Goal: Task Accomplishment & Management: Use online tool/utility

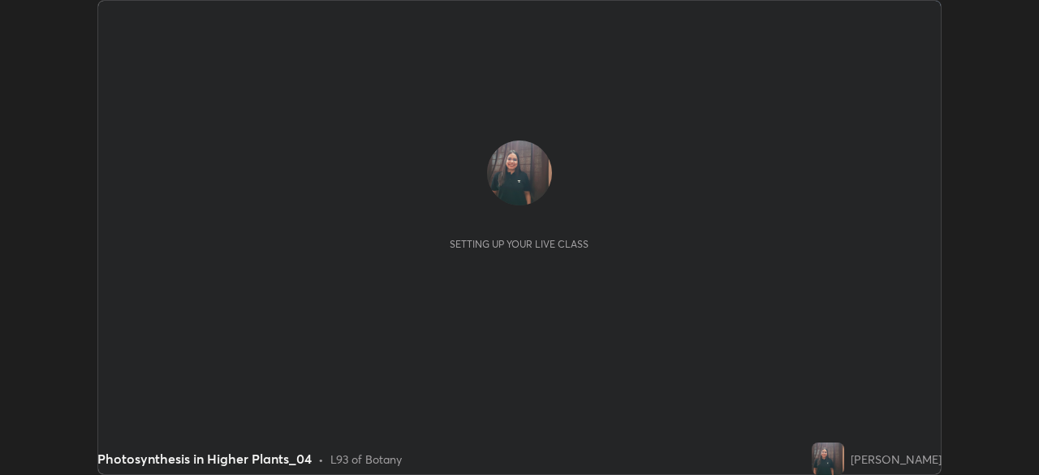
scroll to position [475, 1038]
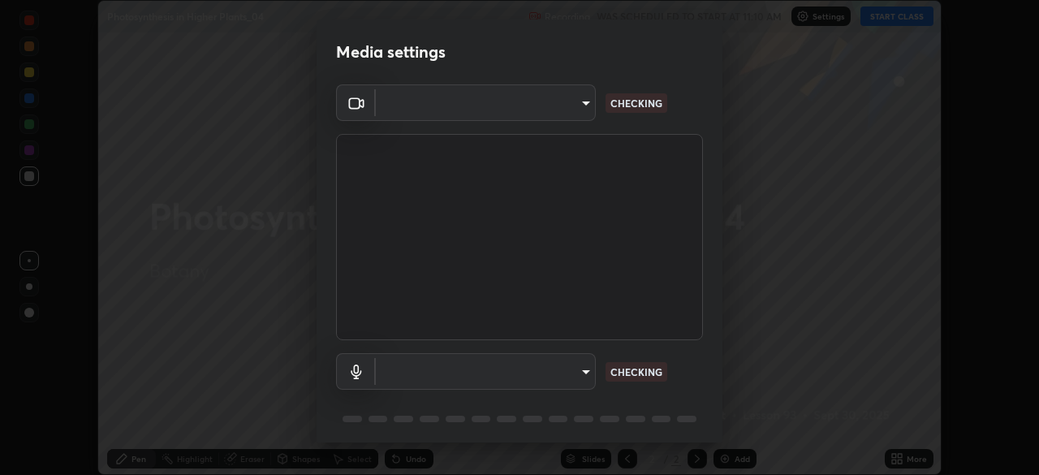
type input "a711b2d0445e9a3c7473e9b8c552c1b38892db583a2addaeca56db3a1e1aa7ae"
type input "default"
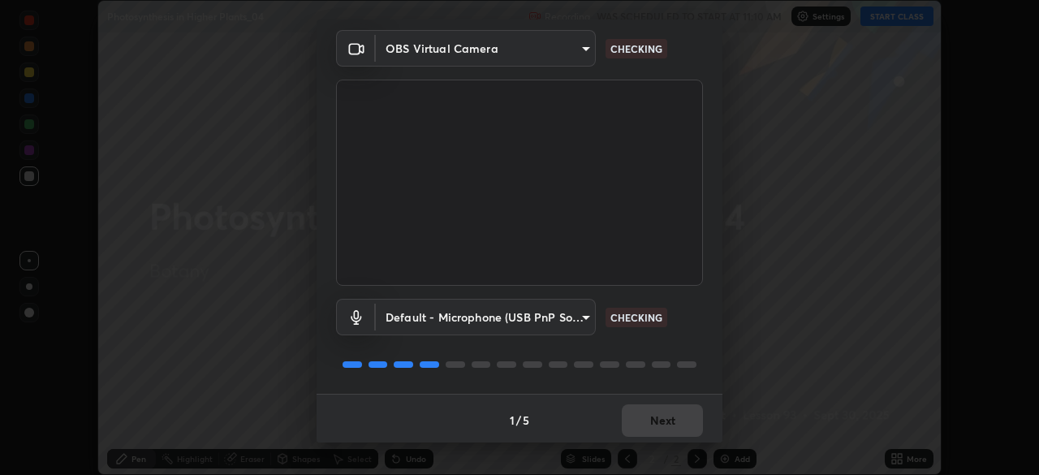
scroll to position [57, 0]
click at [648, 419] on div "1 / 5 Next" at bounding box center [520, 417] width 406 height 52
click at [657, 412] on div "1 / 5 Next" at bounding box center [520, 417] width 406 height 52
click at [672, 412] on button "Next" at bounding box center [662, 418] width 81 height 32
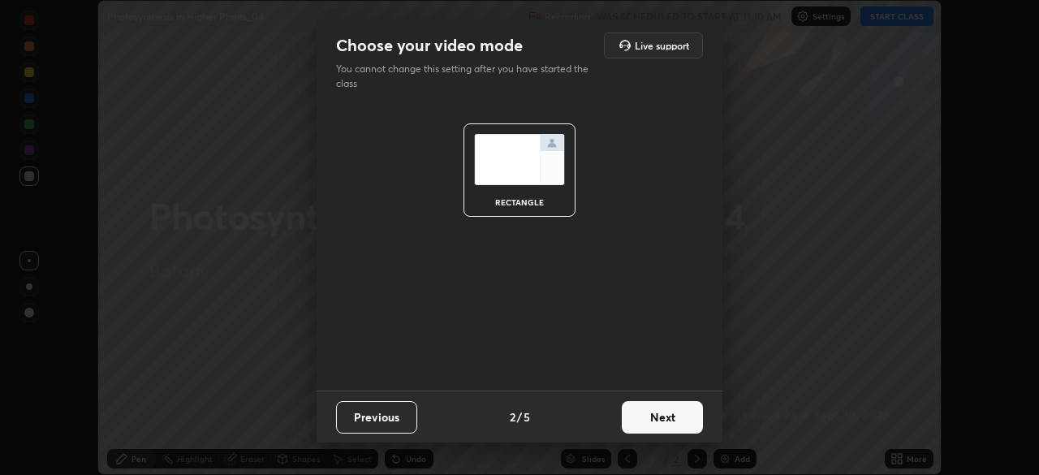
scroll to position [0, 0]
click at [674, 425] on button "Next" at bounding box center [662, 417] width 81 height 32
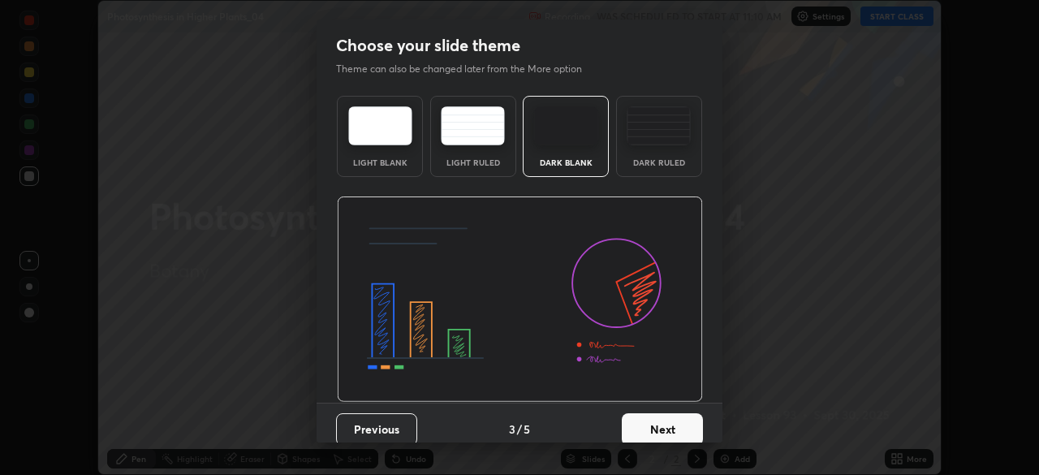
click at [673, 418] on button "Next" at bounding box center [662, 429] width 81 height 32
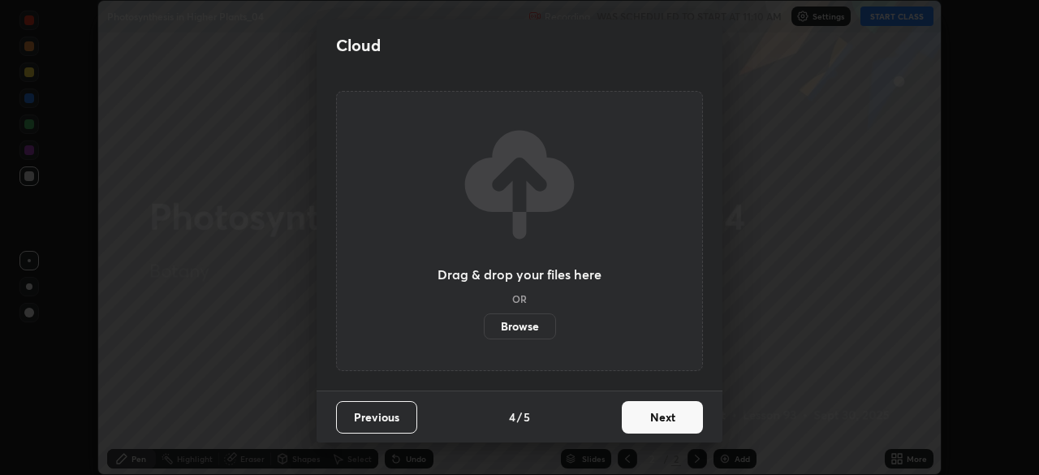
click at [670, 419] on button "Next" at bounding box center [662, 417] width 81 height 32
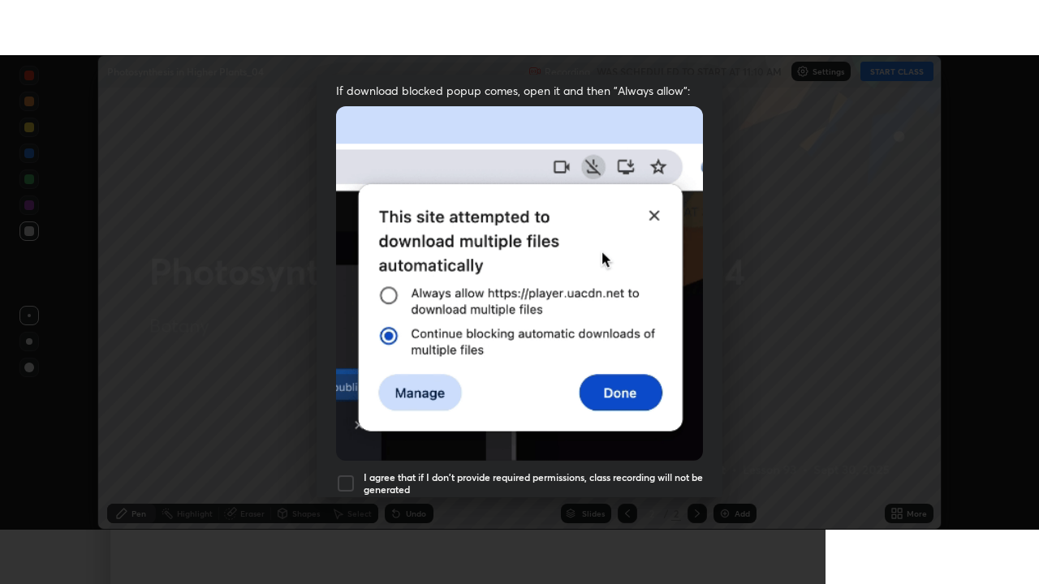
scroll to position [388, 0]
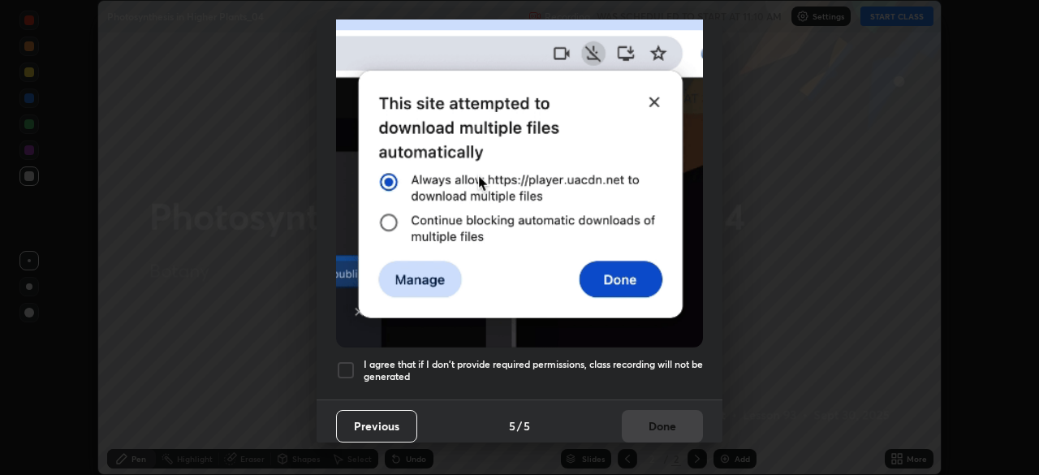
click at [346, 369] on div at bounding box center [345, 369] width 19 height 19
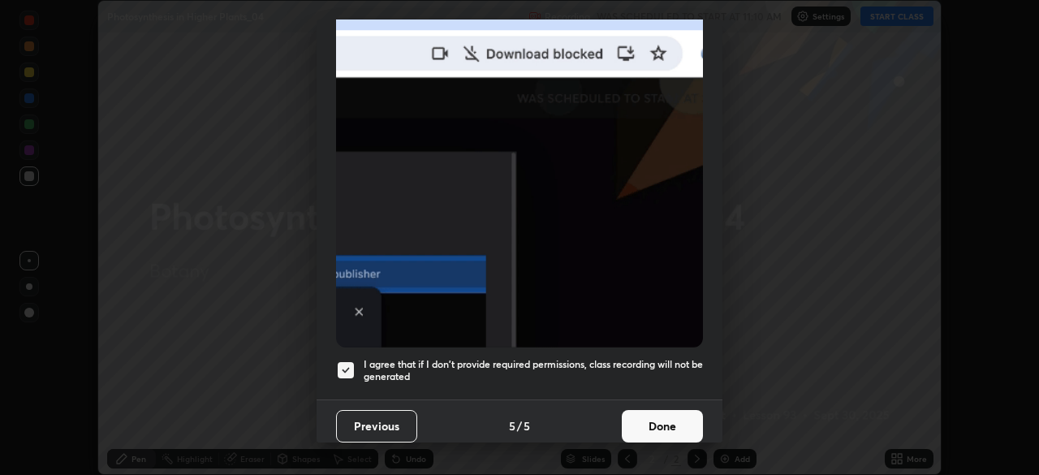
click at [679, 422] on button "Done" at bounding box center [662, 426] width 81 height 32
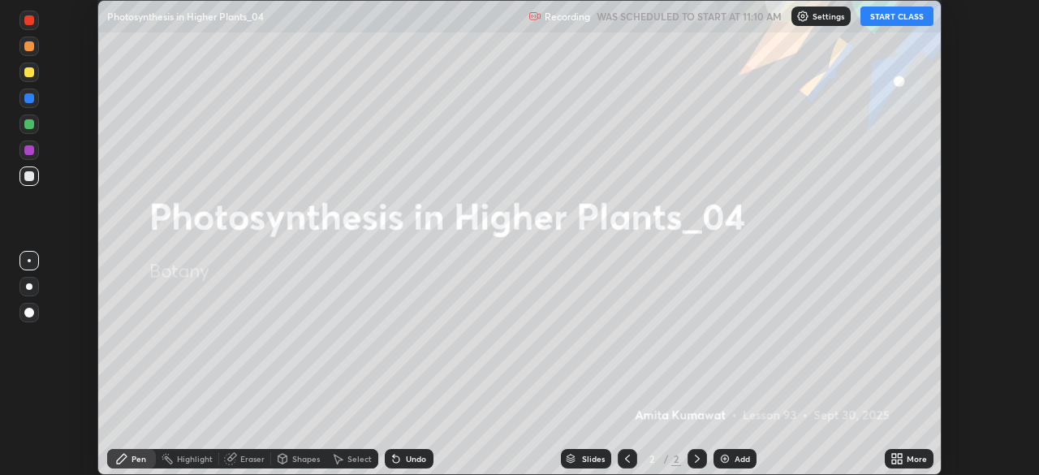
click at [898, 12] on button "START CLASS" at bounding box center [896, 15] width 73 height 19
click at [893, 455] on icon at bounding box center [894, 456] width 4 height 4
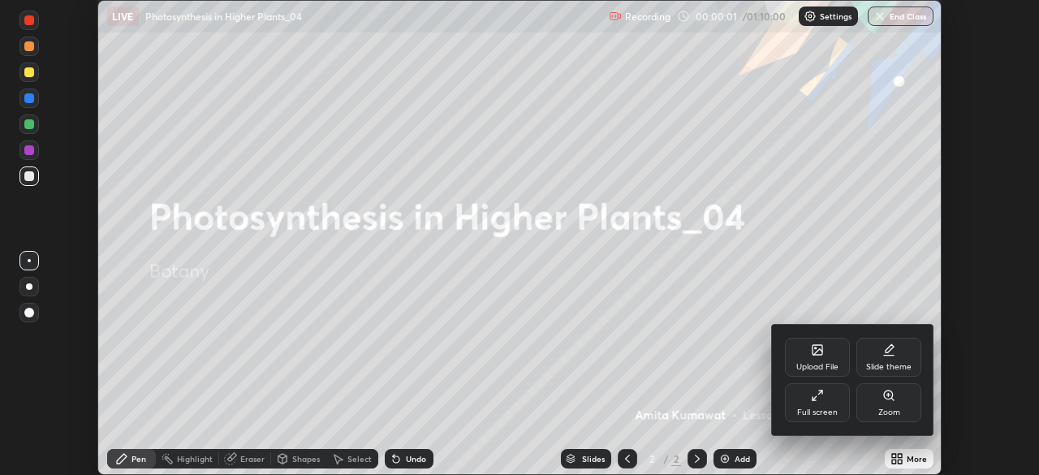
click at [870, 399] on div "Zoom" at bounding box center [888, 402] width 65 height 39
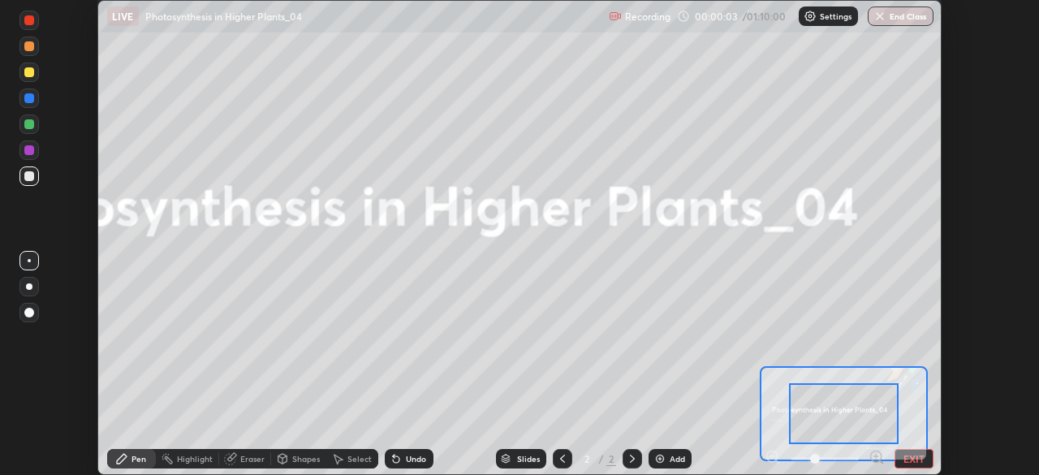
click at [919, 458] on button "EXIT" at bounding box center [913, 458] width 39 height 19
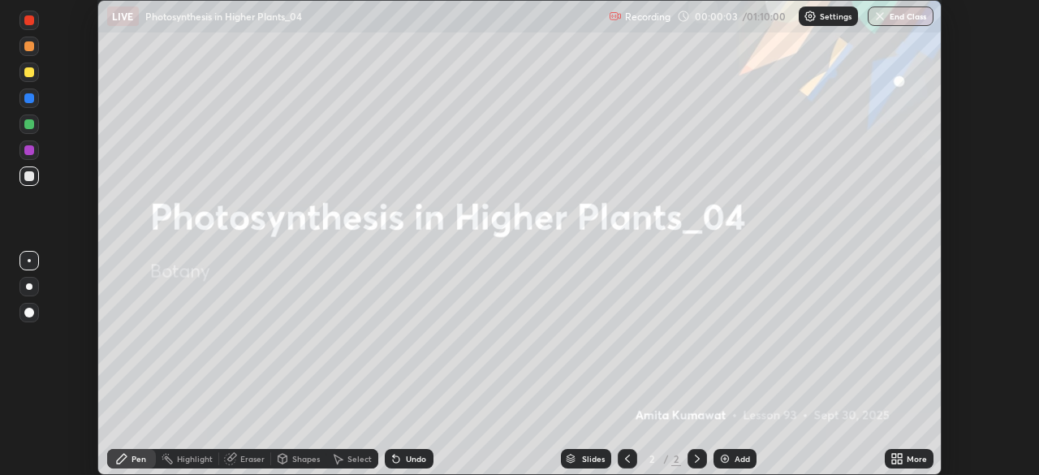
click at [894, 455] on icon at bounding box center [894, 456] width 4 height 4
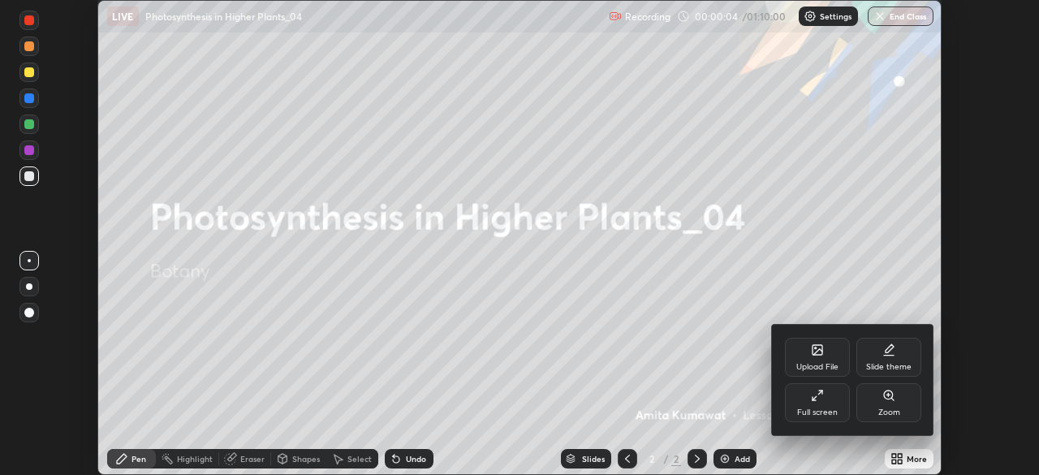
click at [825, 404] on div "Full screen" at bounding box center [817, 402] width 65 height 39
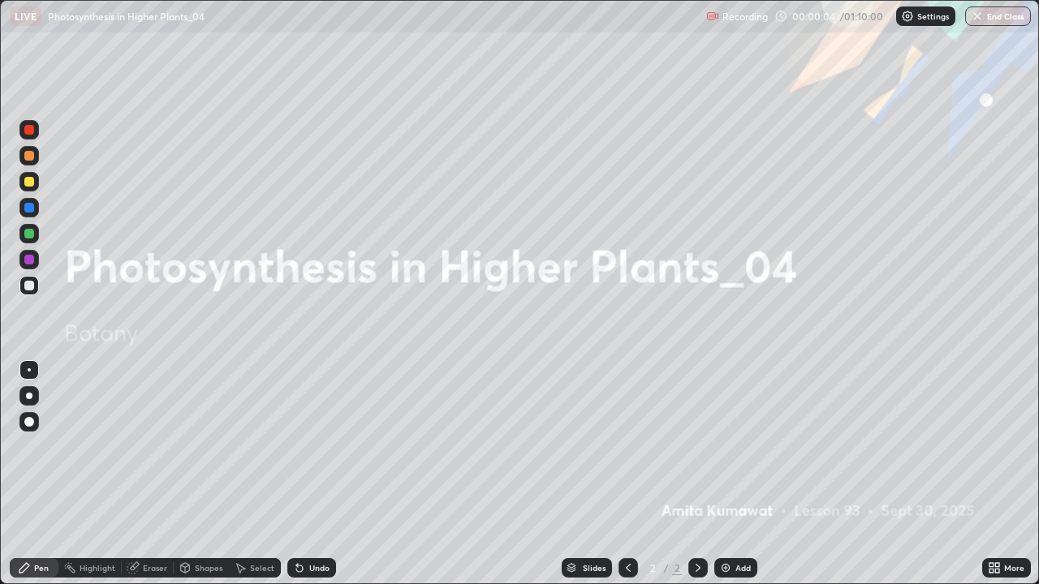
scroll to position [584, 1039]
click at [732, 474] on div "Add" at bounding box center [735, 567] width 43 height 19
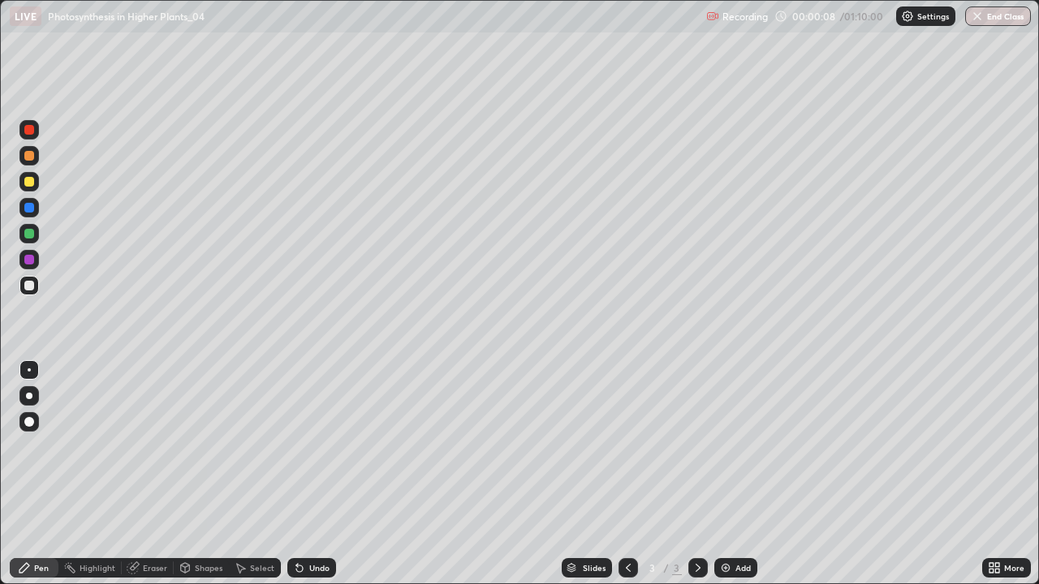
click at [31, 403] on div at bounding box center [28, 395] width 19 height 19
click at [29, 289] on div at bounding box center [29, 286] width 10 height 10
click at [29, 262] on div at bounding box center [29, 260] width 10 height 10
click at [32, 287] on div at bounding box center [29, 286] width 10 height 10
click at [320, 474] on div "Undo" at bounding box center [311, 567] width 49 height 19
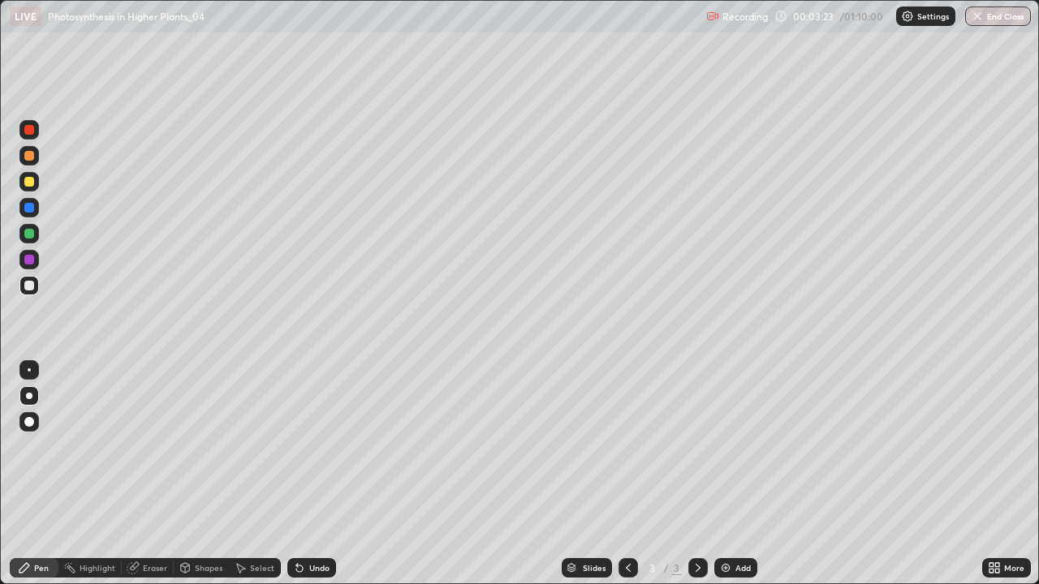
click at [325, 474] on div "Undo" at bounding box center [319, 568] width 20 height 8
click at [29, 261] on div at bounding box center [29, 260] width 10 height 10
click at [696, 474] on icon at bounding box center [698, 568] width 13 height 13
click at [724, 474] on img at bounding box center [725, 568] width 13 height 13
click at [32, 237] on div at bounding box center [29, 234] width 10 height 10
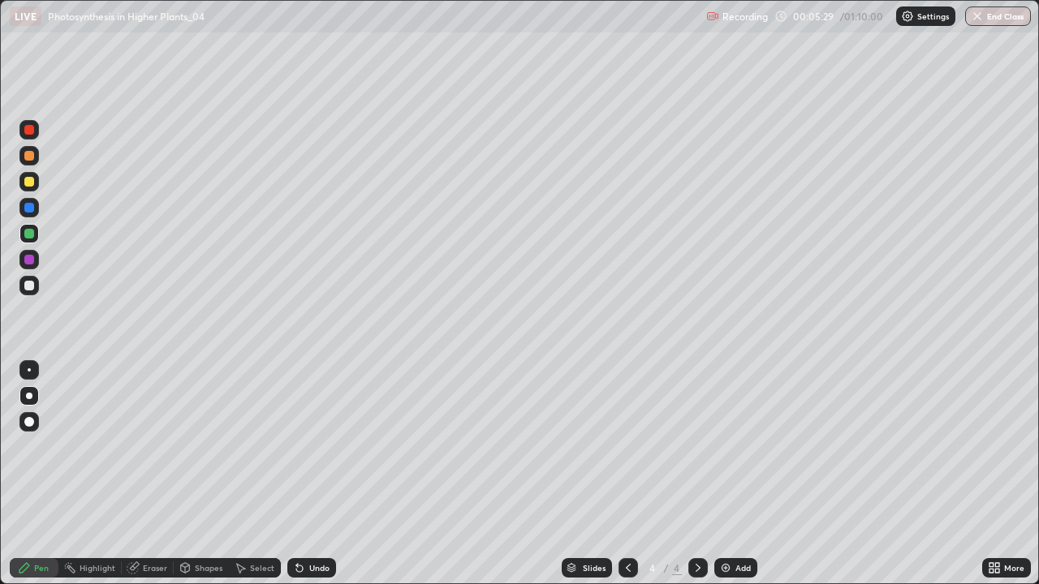
click at [34, 378] on div at bounding box center [28, 369] width 19 height 19
click at [28, 262] on div at bounding box center [29, 260] width 10 height 10
click at [26, 388] on div at bounding box center [28, 395] width 19 height 19
click at [30, 209] on div at bounding box center [29, 208] width 10 height 10
click at [28, 183] on div at bounding box center [29, 182] width 10 height 10
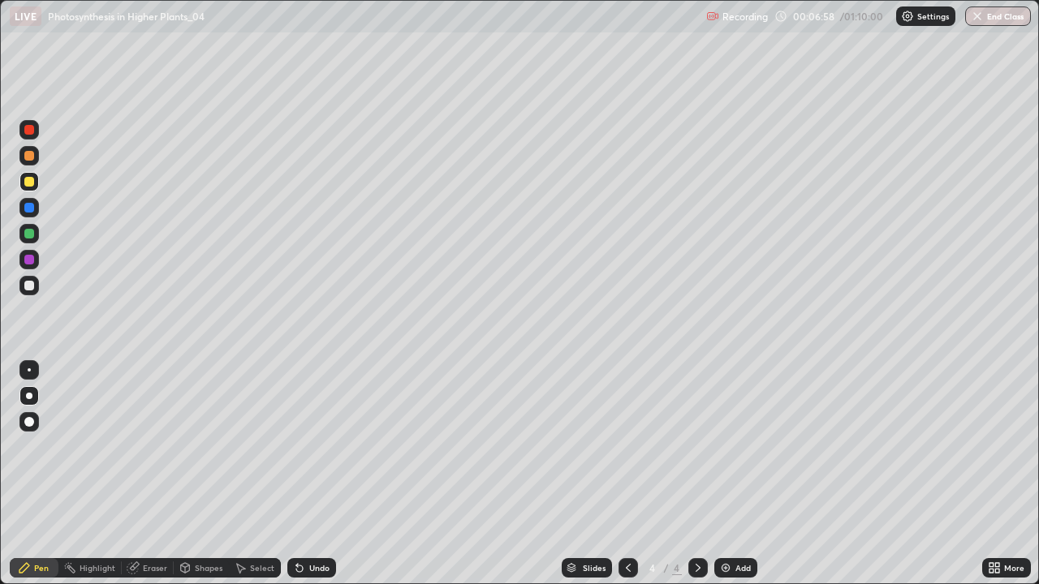
click at [304, 474] on div "Undo" at bounding box center [311, 567] width 49 height 19
click at [29, 370] on div at bounding box center [29, 370] width 3 height 3
click at [28, 208] on div at bounding box center [29, 208] width 10 height 10
click at [31, 232] on div at bounding box center [29, 234] width 10 height 10
click at [27, 184] on div at bounding box center [29, 182] width 10 height 10
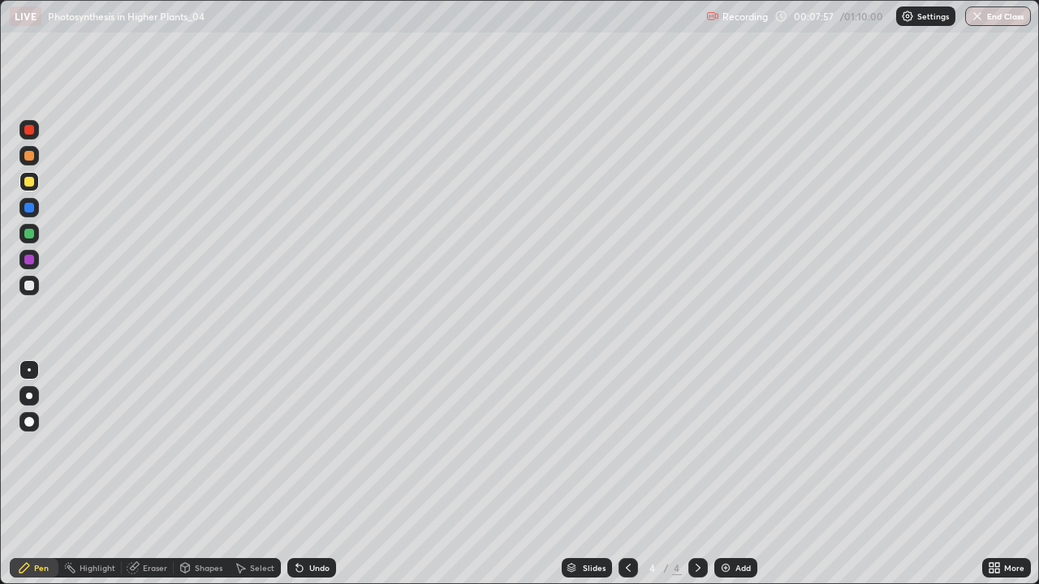
click at [28, 287] on div at bounding box center [29, 286] width 10 height 10
click at [31, 398] on div at bounding box center [29, 396] width 6 height 6
click at [32, 231] on div at bounding box center [29, 234] width 10 height 10
click at [28, 207] on div at bounding box center [29, 208] width 10 height 10
click at [38, 133] on div at bounding box center [28, 129] width 19 height 19
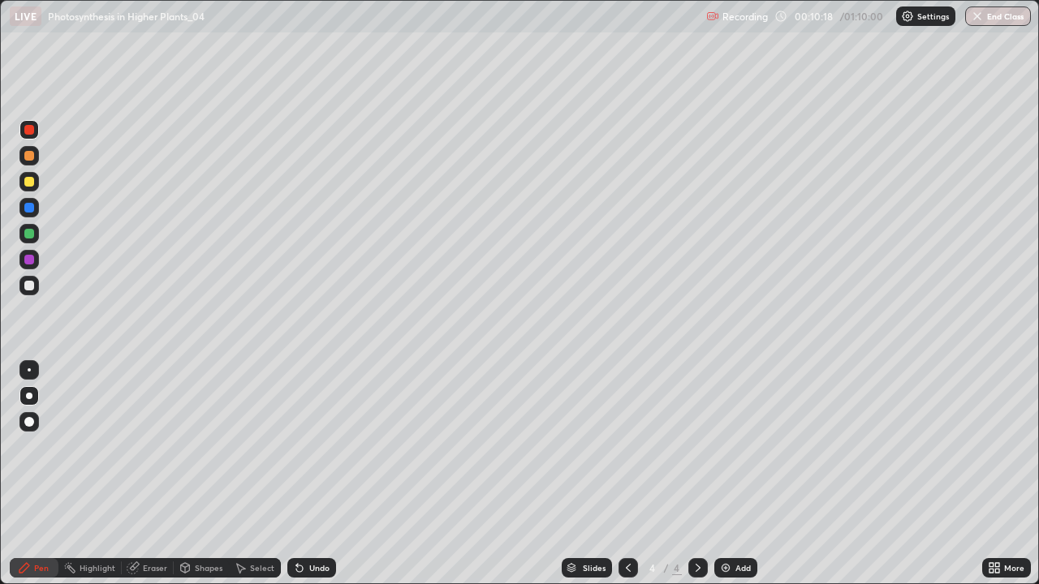
click at [24, 156] on div at bounding box center [29, 156] width 10 height 10
click at [30, 232] on div at bounding box center [29, 234] width 10 height 10
click at [29, 154] on div at bounding box center [29, 156] width 10 height 10
click at [31, 284] on div at bounding box center [29, 286] width 10 height 10
click at [37, 208] on div at bounding box center [28, 207] width 19 height 19
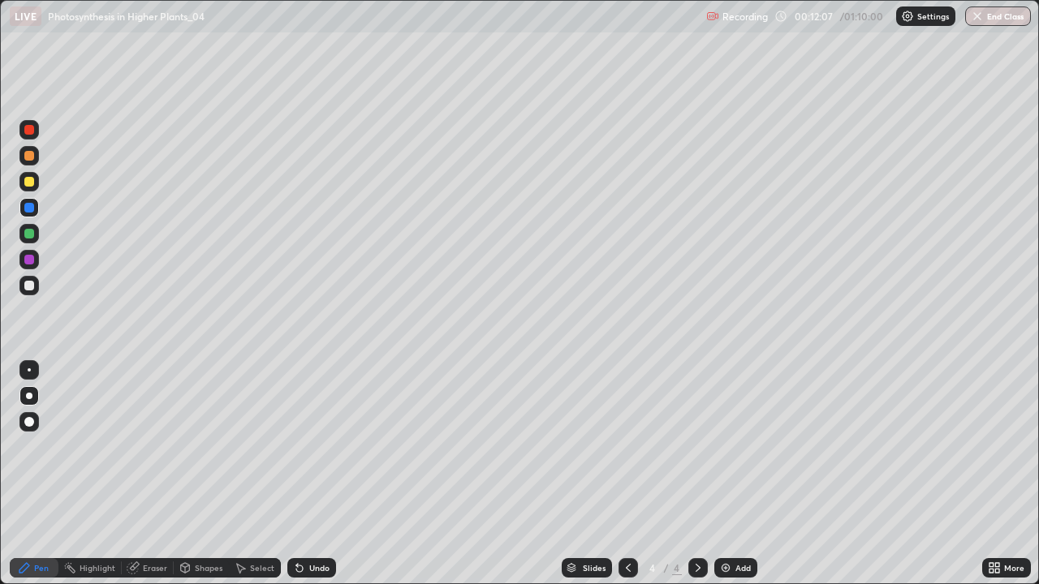
click at [627, 474] on div at bounding box center [627, 567] width 19 height 19
click at [696, 474] on icon at bounding box center [698, 568] width 5 height 8
click at [721, 474] on img at bounding box center [725, 568] width 13 height 13
click at [28, 234] on div at bounding box center [29, 234] width 10 height 10
click at [24, 282] on div at bounding box center [29, 286] width 10 height 10
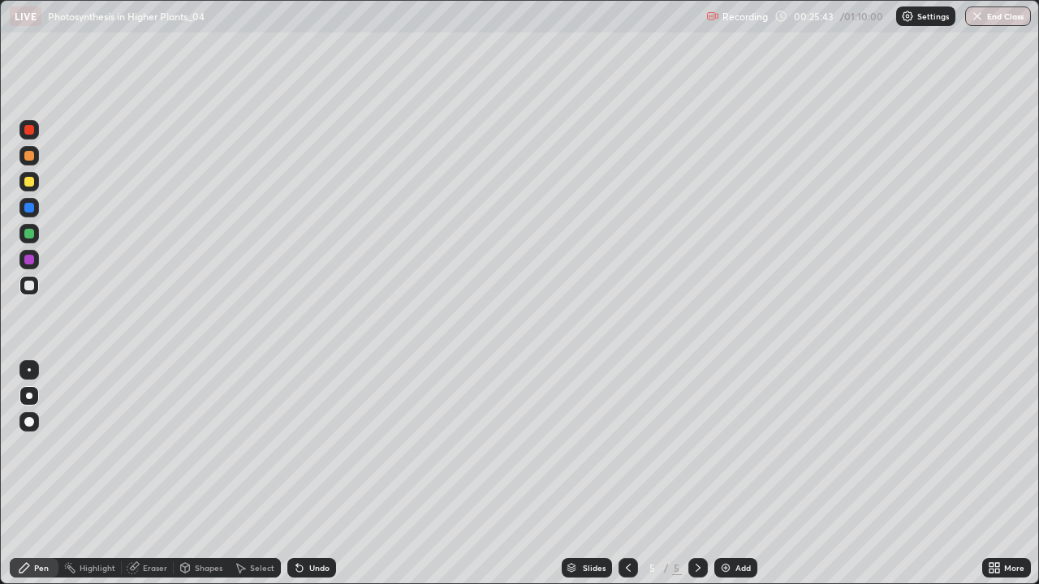
click at [30, 234] on div at bounding box center [29, 234] width 10 height 10
click at [29, 286] on div at bounding box center [29, 286] width 10 height 10
click at [35, 263] on div at bounding box center [28, 259] width 19 height 19
click at [627, 474] on icon at bounding box center [628, 568] width 13 height 13
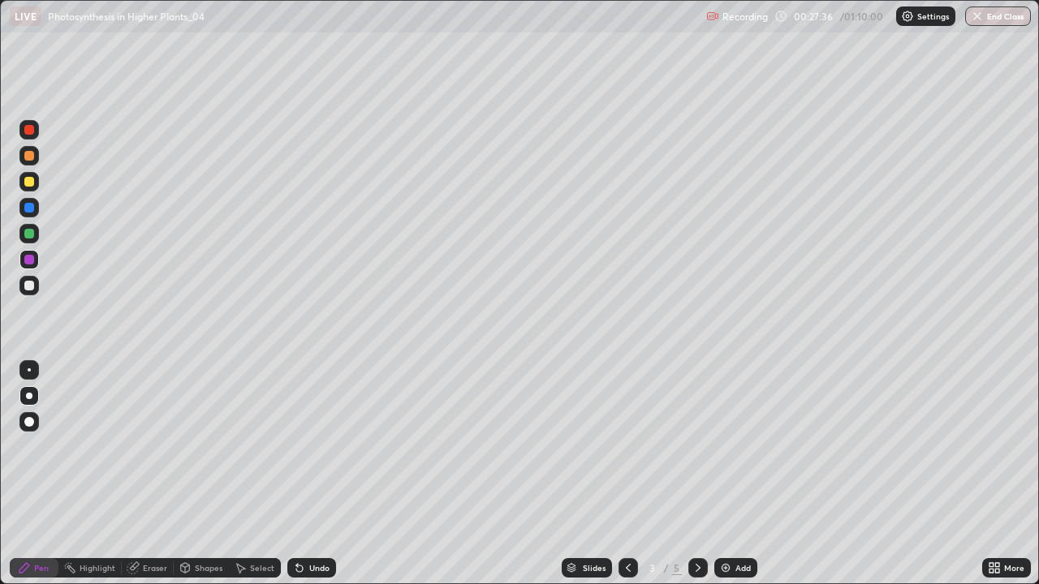
click at [696, 474] on icon at bounding box center [698, 568] width 13 height 13
click at [37, 287] on div at bounding box center [28, 285] width 19 height 19
click at [29, 133] on div at bounding box center [29, 130] width 10 height 10
click at [720, 474] on img at bounding box center [725, 568] width 13 height 13
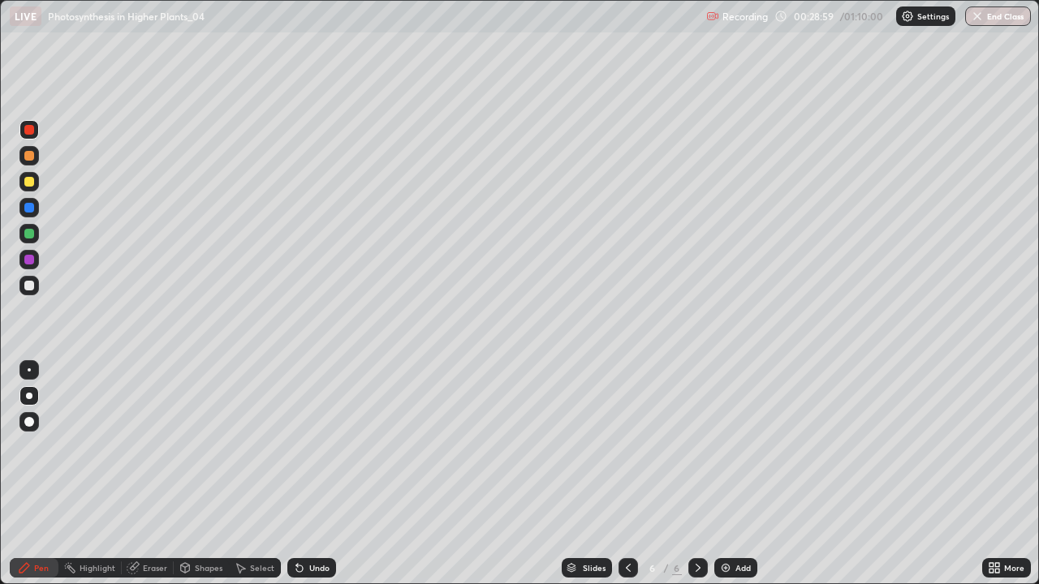
click at [31, 286] on div at bounding box center [29, 286] width 10 height 10
click at [25, 261] on div at bounding box center [29, 260] width 10 height 10
click at [29, 209] on div at bounding box center [29, 208] width 10 height 10
click at [30, 232] on div at bounding box center [29, 234] width 10 height 10
click at [29, 255] on div at bounding box center [29, 260] width 10 height 10
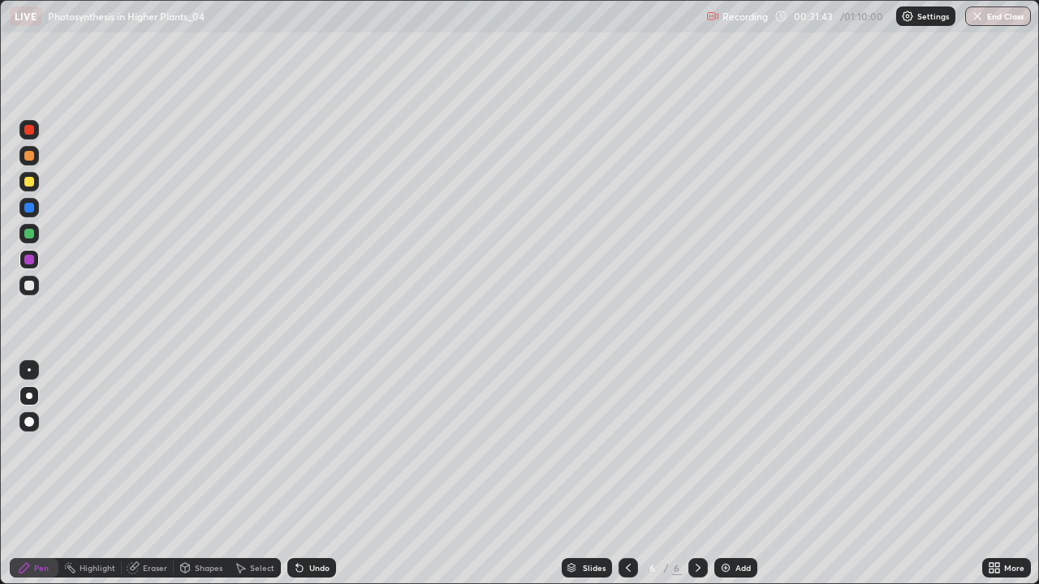
click at [627, 474] on icon at bounding box center [628, 568] width 13 height 13
click at [698, 474] on icon at bounding box center [698, 568] width 13 height 13
click at [629, 474] on icon at bounding box center [628, 568] width 13 height 13
click at [703, 474] on div at bounding box center [697, 567] width 19 height 19
click at [29, 232] on div at bounding box center [29, 234] width 10 height 10
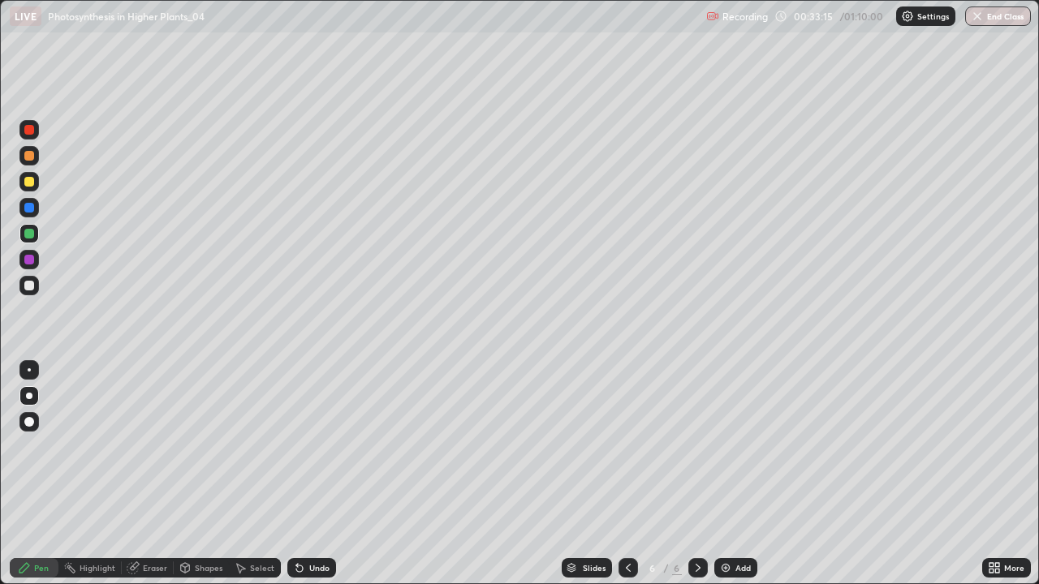
click at [618, 474] on div at bounding box center [627, 567] width 19 height 19
click at [689, 474] on div at bounding box center [697, 567] width 19 height 19
click at [625, 474] on icon at bounding box center [628, 568] width 13 height 13
click at [702, 474] on icon at bounding box center [698, 568] width 13 height 13
click at [696, 474] on icon at bounding box center [698, 568] width 13 height 13
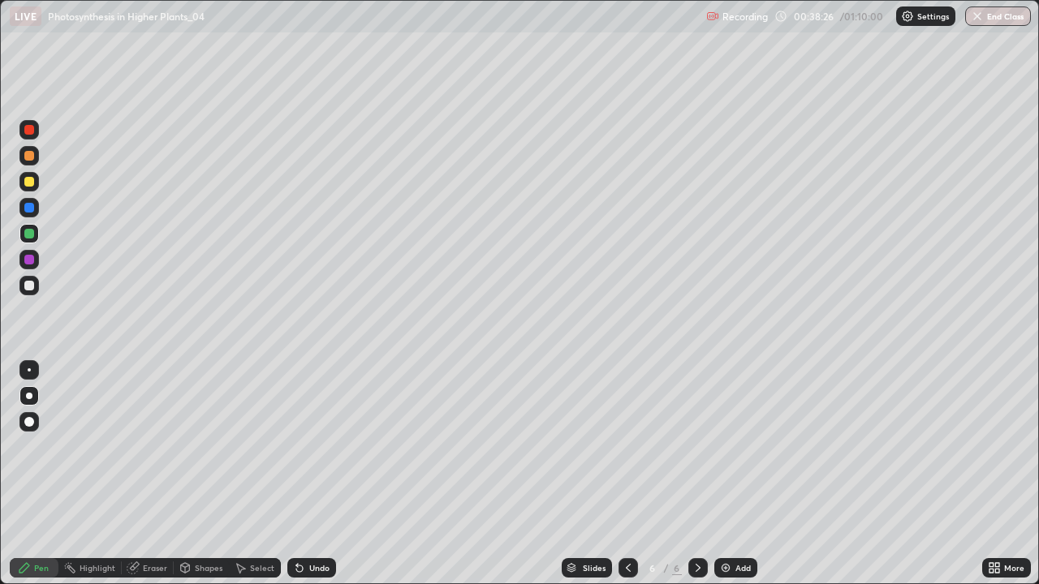
click at [725, 474] on img at bounding box center [725, 568] width 13 height 13
click at [25, 284] on div at bounding box center [29, 286] width 10 height 10
click at [32, 261] on div at bounding box center [29, 260] width 10 height 10
click at [32, 288] on div at bounding box center [29, 286] width 10 height 10
click at [28, 184] on div at bounding box center [29, 182] width 10 height 10
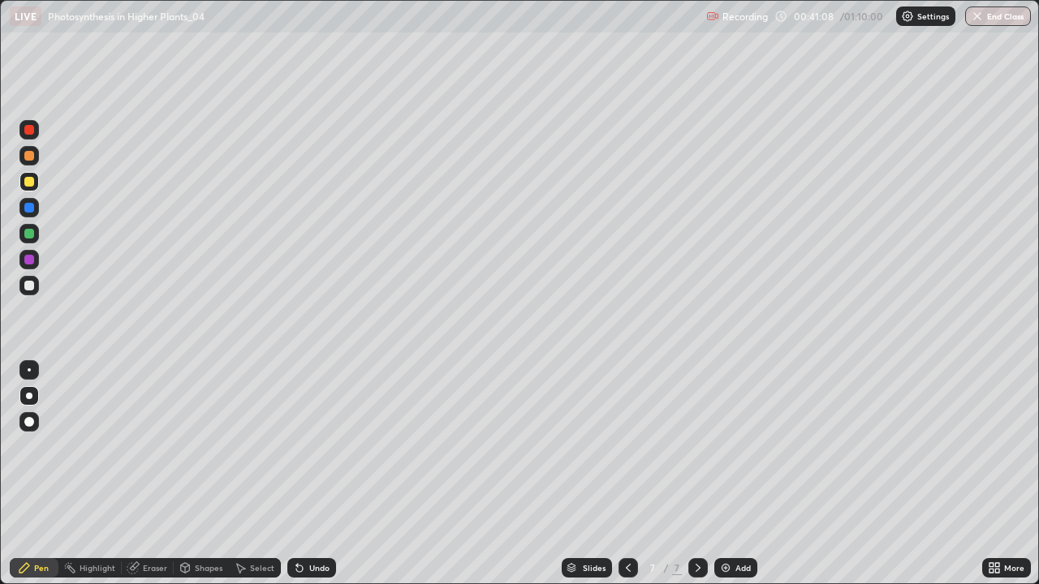
click at [309, 474] on div "Undo" at bounding box center [319, 568] width 20 height 8
click at [134, 474] on icon at bounding box center [132, 568] width 11 height 11
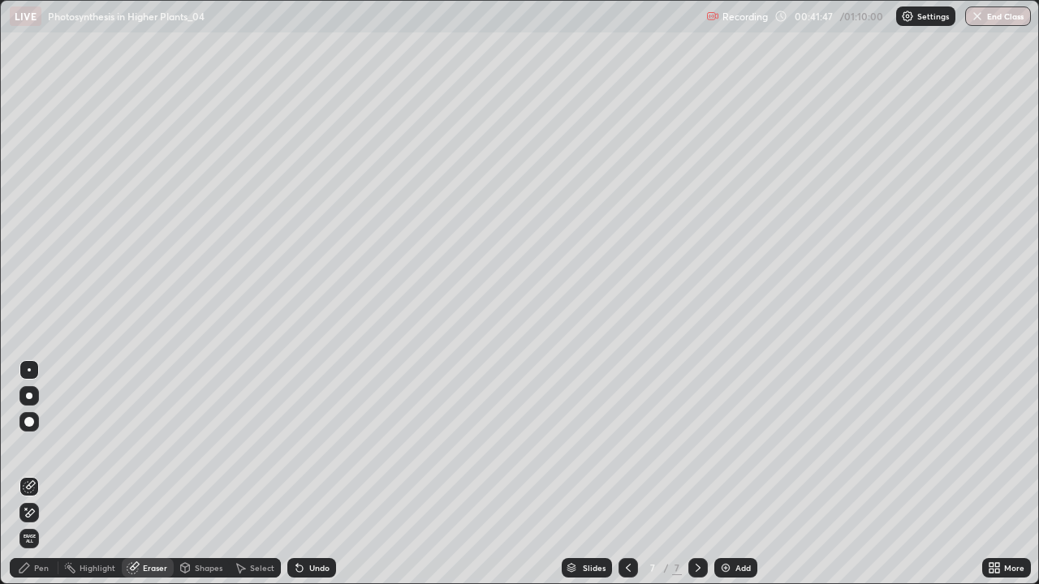
click at [30, 474] on icon at bounding box center [24, 568] width 13 height 13
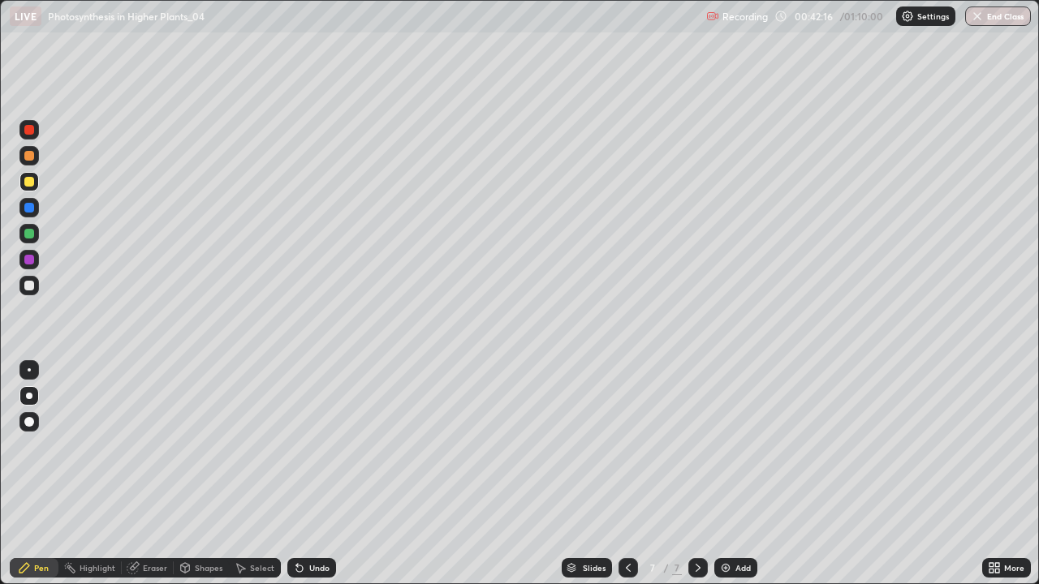
click at [315, 474] on div "Undo" at bounding box center [319, 568] width 20 height 8
click at [312, 474] on div "Undo" at bounding box center [311, 567] width 49 height 19
click at [308, 474] on div "Undo" at bounding box center [311, 567] width 49 height 19
click at [31, 287] on div at bounding box center [29, 286] width 10 height 10
click at [32, 266] on div at bounding box center [28, 259] width 19 height 19
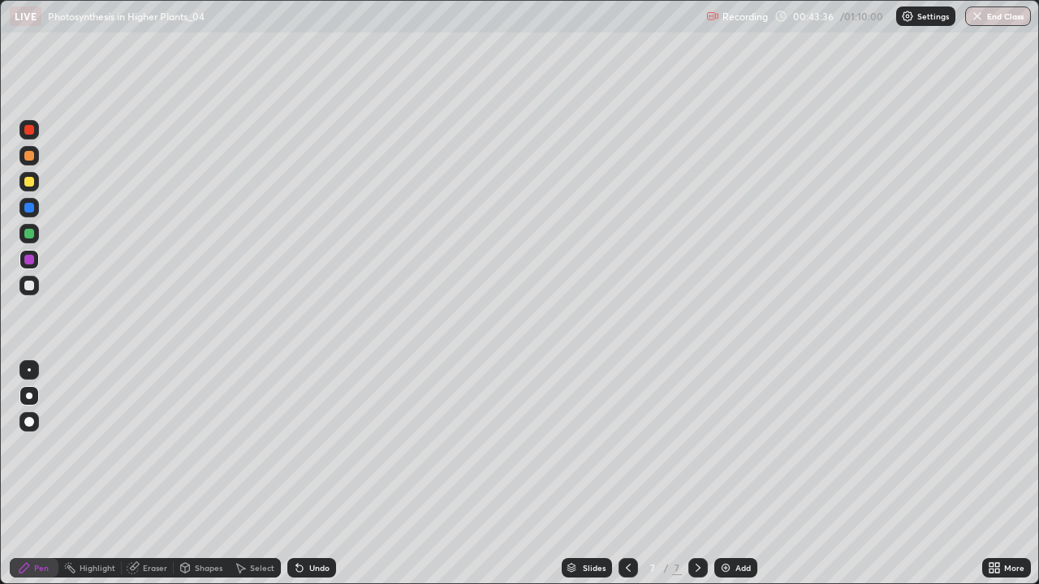
click at [725, 474] on img at bounding box center [725, 568] width 13 height 13
click at [135, 474] on icon at bounding box center [132, 568] width 11 height 11
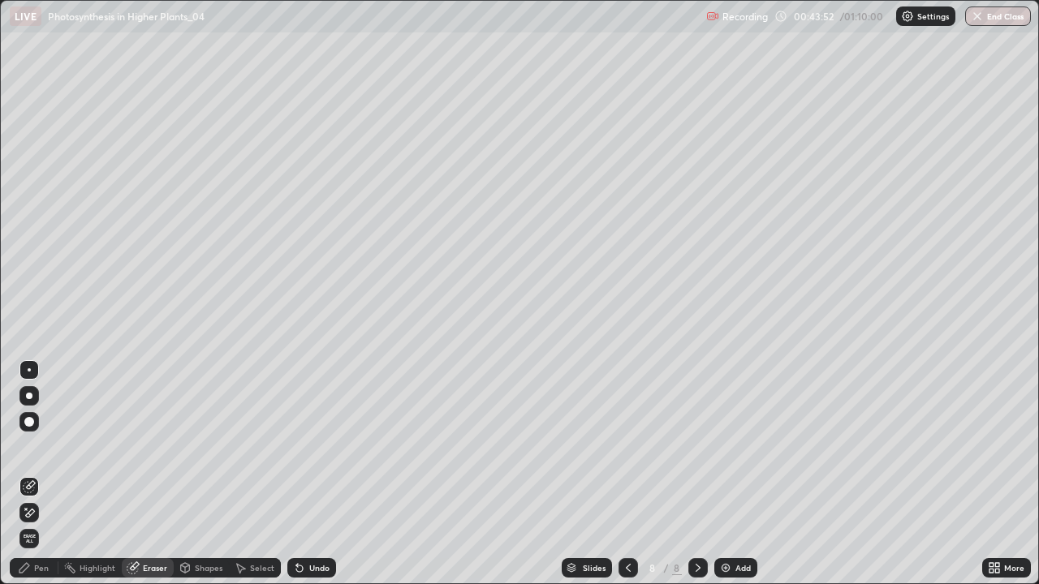
click at [31, 474] on span "Erase all" at bounding box center [29, 539] width 18 height 10
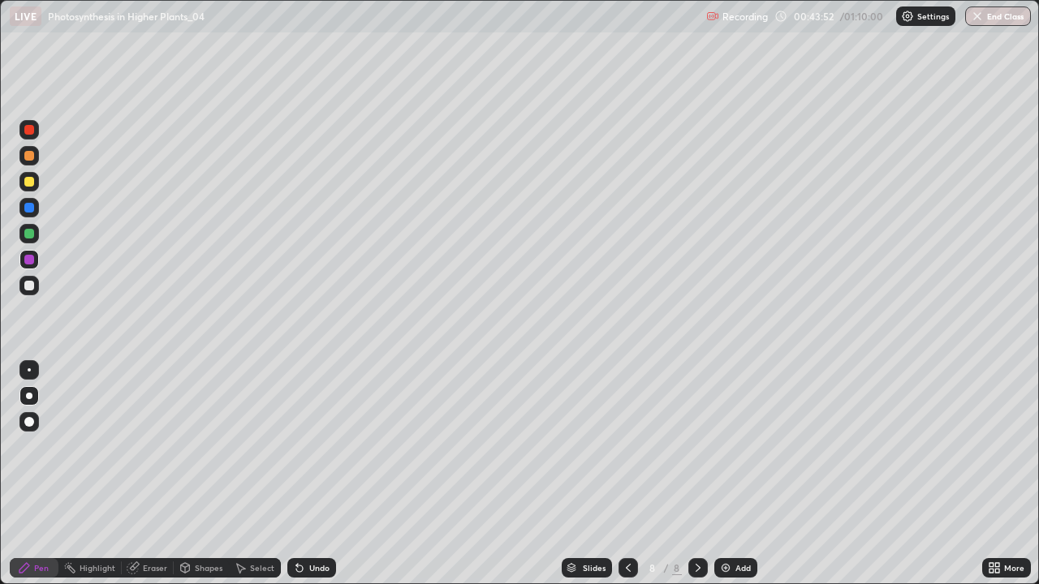
click at [36, 474] on div "Pen" at bounding box center [41, 568] width 15 height 8
click at [31, 283] on div at bounding box center [29, 286] width 10 height 10
click at [25, 182] on div at bounding box center [29, 182] width 10 height 10
click at [186, 474] on icon at bounding box center [185, 568] width 9 height 10
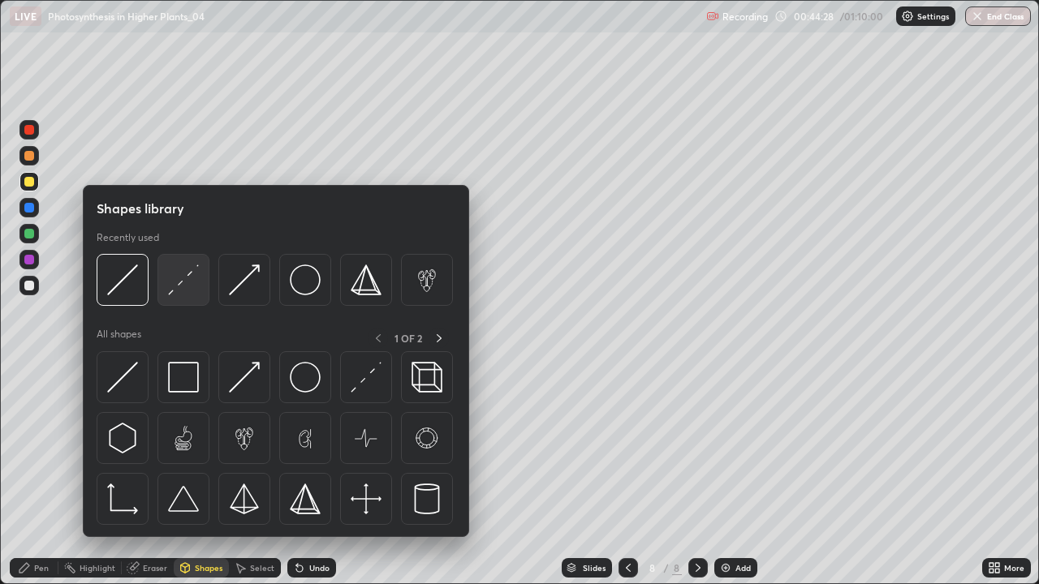
click at [178, 294] on img at bounding box center [183, 280] width 31 height 31
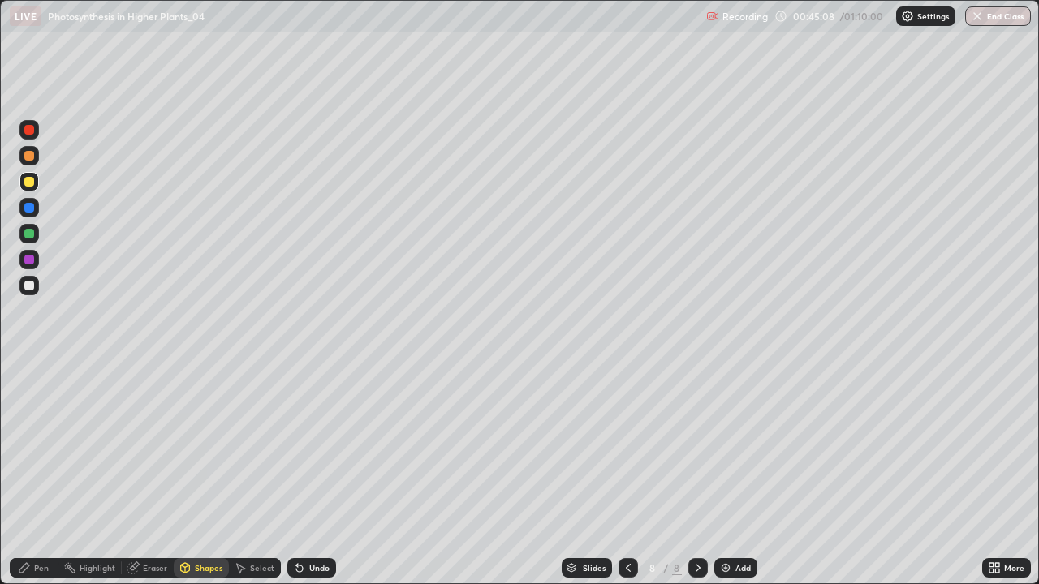
click at [30, 287] on div at bounding box center [29, 286] width 10 height 10
click at [31, 256] on div at bounding box center [29, 260] width 10 height 10
click at [24, 474] on icon at bounding box center [24, 568] width 10 height 10
click at [141, 474] on div "Eraser" at bounding box center [148, 567] width 52 height 19
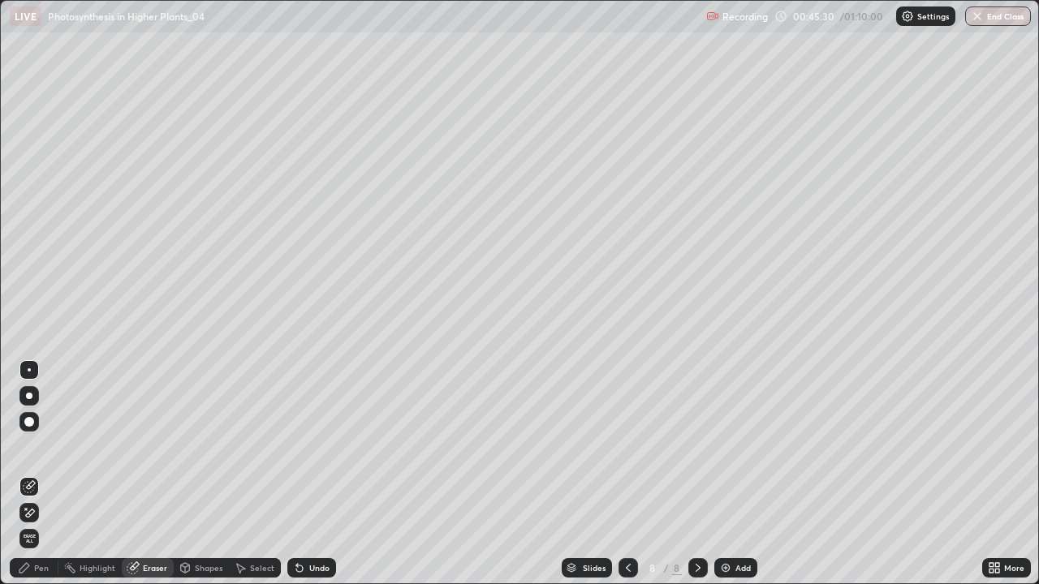
click at [29, 474] on icon at bounding box center [29, 513] width 13 height 14
click at [29, 474] on icon at bounding box center [29, 487] width 13 height 13
click at [32, 474] on div "Pen" at bounding box center [34, 567] width 49 height 19
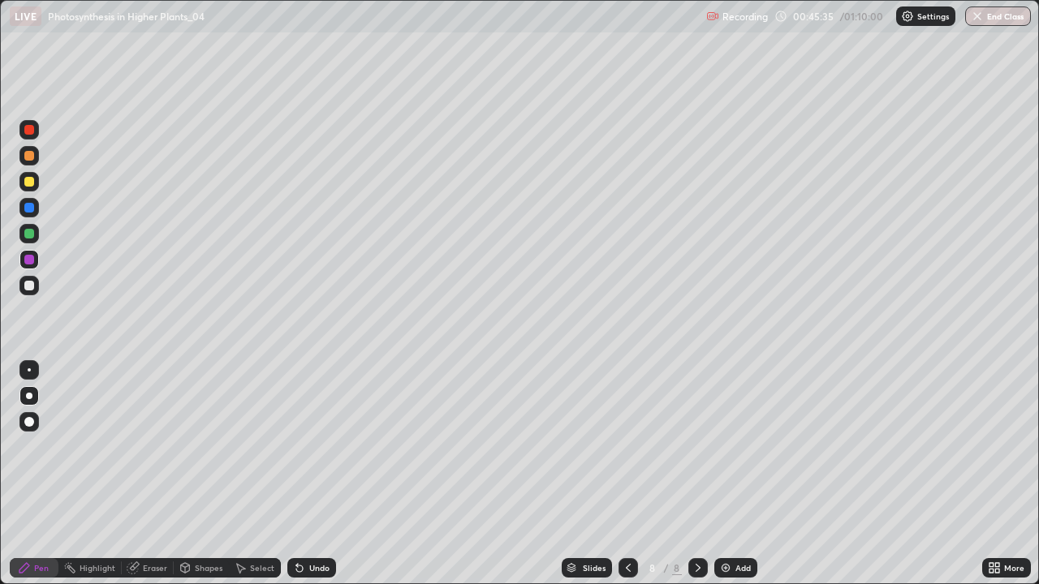
click at [29, 289] on div at bounding box center [29, 286] width 10 height 10
click at [26, 209] on div at bounding box center [29, 208] width 10 height 10
click at [31, 286] on div at bounding box center [29, 286] width 10 height 10
click at [32, 259] on div at bounding box center [29, 260] width 10 height 10
click at [30, 208] on div at bounding box center [29, 208] width 10 height 10
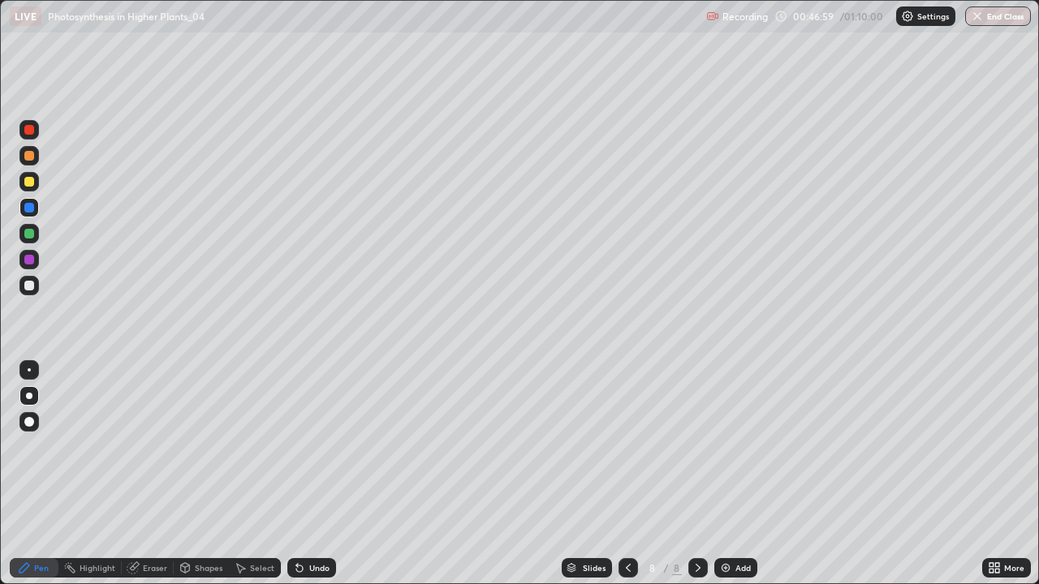
click at [30, 234] on div at bounding box center [29, 234] width 10 height 10
click at [36, 183] on div at bounding box center [28, 181] width 19 height 19
click at [31, 156] on div at bounding box center [29, 156] width 10 height 10
click at [27, 132] on div at bounding box center [29, 130] width 10 height 10
click at [30, 290] on div at bounding box center [29, 286] width 10 height 10
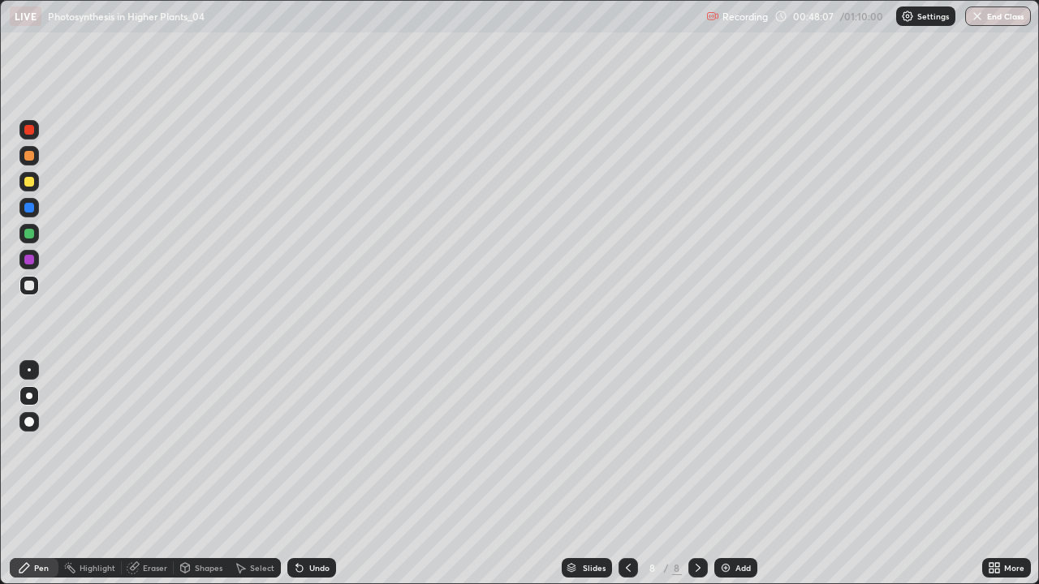
click at [31, 127] on div at bounding box center [29, 130] width 10 height 10
click at [37, 160] on div at bounding box center [28, 155] width 19 height 19
click at [31, 183] on div at bounding box center [29, 182] width 10 height 10
click at [34, 416] on div at bounding box center [28, 421] width 19 height 19
click at [198, 474] on div "Shapes" at bounding box center [209, 568] width 28 height 8
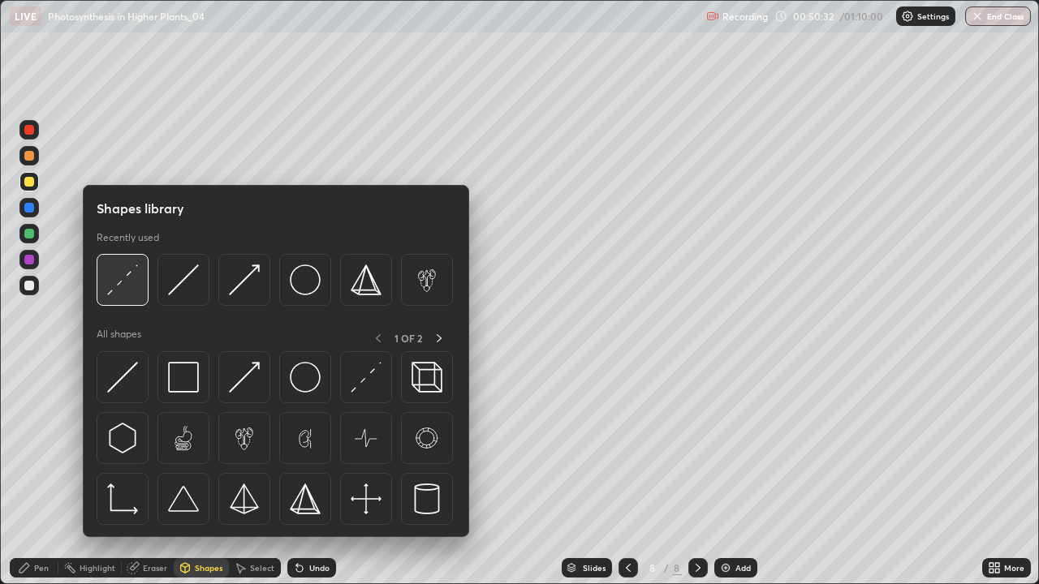
click at [127, 283] on img at bounding box center [122, 280] width 31 height 31
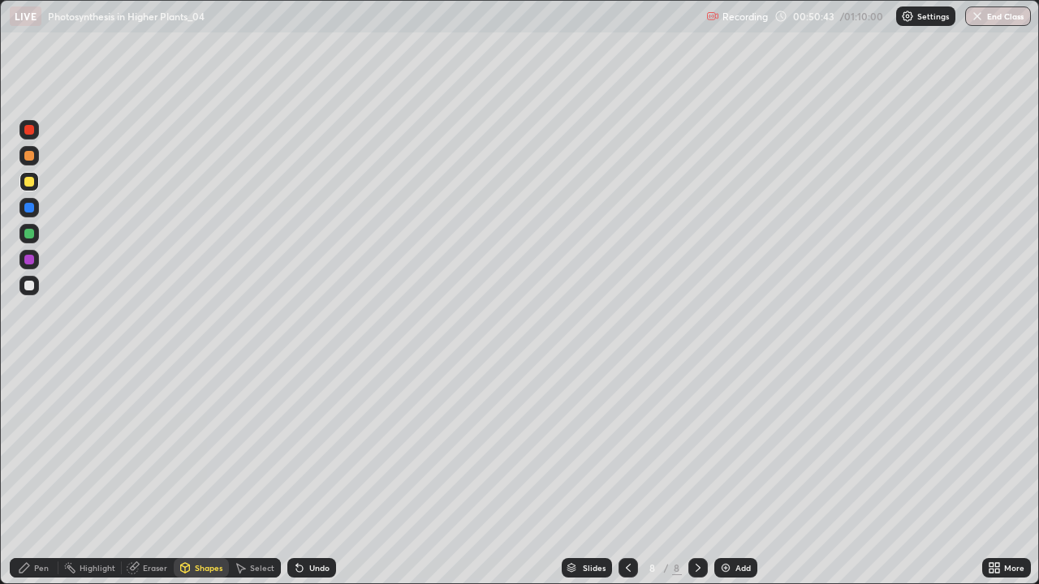
click at [45, 474] on div "Pen" at bounding box center [41, 568] width 15 height 8
click at [28, 261] on div at bounding box center [29, 260] width 10 height 10
click at [29, 396] on div at bounding box center [29, 396] width 6 height 6
click at [36, 261] on div at bounding box center [28, 259] width 19 height 19
click at [321, 474] on div "Undo" at bounding box center [319, 568] width 20 height 8
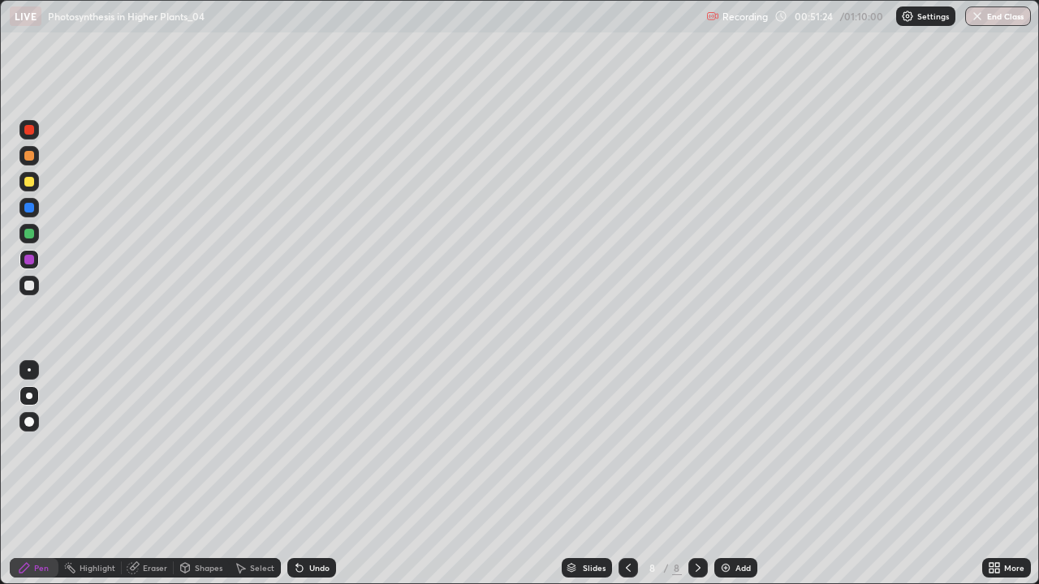
click at [328, 474] on div "Undo" at bounding box center [311, 567] width 49 height 19
click at [327, 474] on div "Undo" at bounding box center [319, 568] width 20 height 8
click at [33, 183] on div at bounding box center [29, 182] width 10 height 10
click at [37, 161] on div at bounding box center [28, 155] width 19 height 19
click at [329, 474] on div "Undo" at bounding box center [311, 567] width 49 height 19
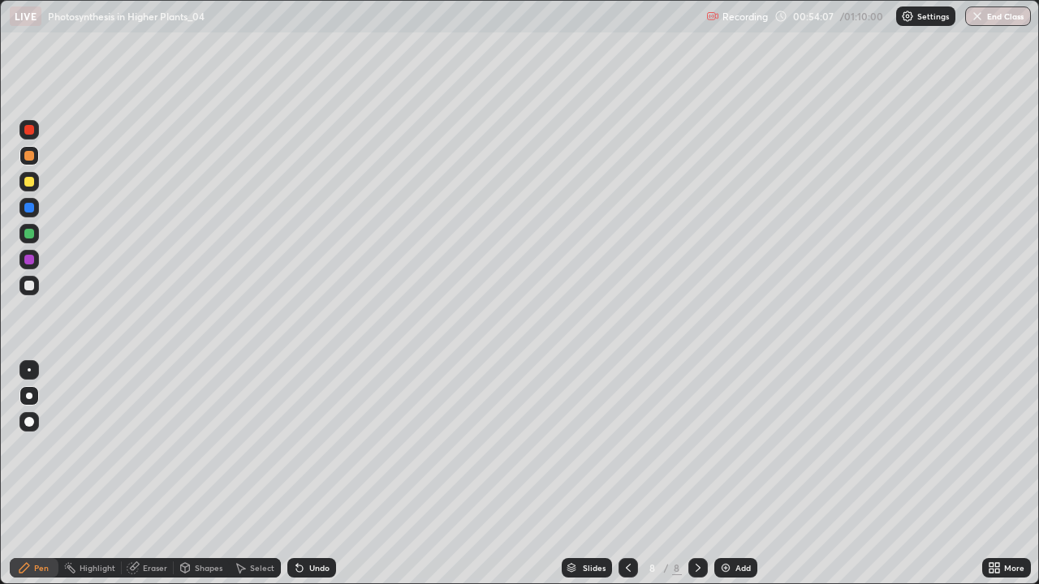
click at [32, 282] on div at bounding box center [29, 286] width 10 height 10
click at [320, 474] on div "Undo" at bounding box center [319, 568] width 20 height 8
click at [325, 474] on div "Undo" at bounding box center [319, 568] width 20 height 8
click at [327, 474] on div "Undo" at bounding box center [319, 568] width 20 height 8
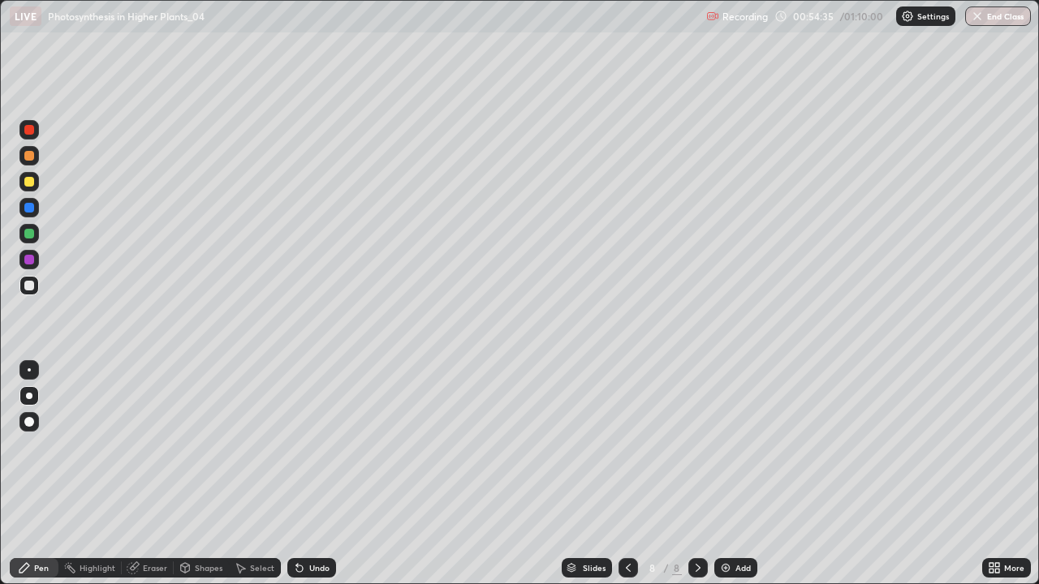
click at [326, 474] on div "Undo" at bounding box center [311, 567] width 49 height 19
click at [29, 232] on div at bounding box center [29, 234] width 10 height 10
click at [627, 474] on icon at bounding box center [628, 568] width 13 height 13
click at [696, 474] on icon at bounding box center [698, 568] width 13 height 13
click at [627, 474] on icon at bounding box center [628, 568] width 13 height 13
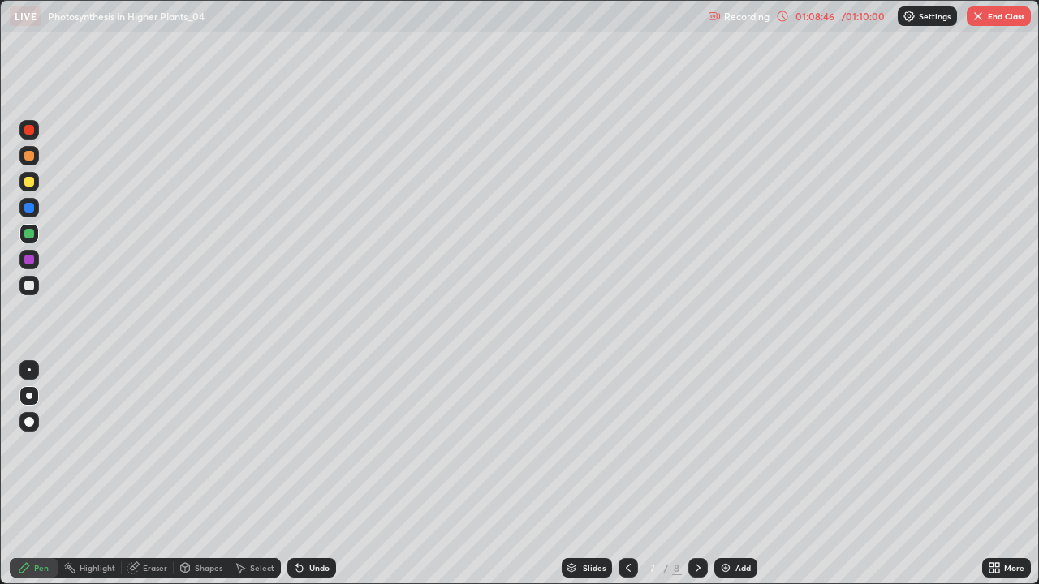
click at [696, 474] on icon at bounding box center [698, 568] width 13 height 13
click at [627, 474] on icon at bounding box center [628, 568] width 13 height 13
click at [692, 474] on icon at bounding box center [698, 568] width 13 height 13
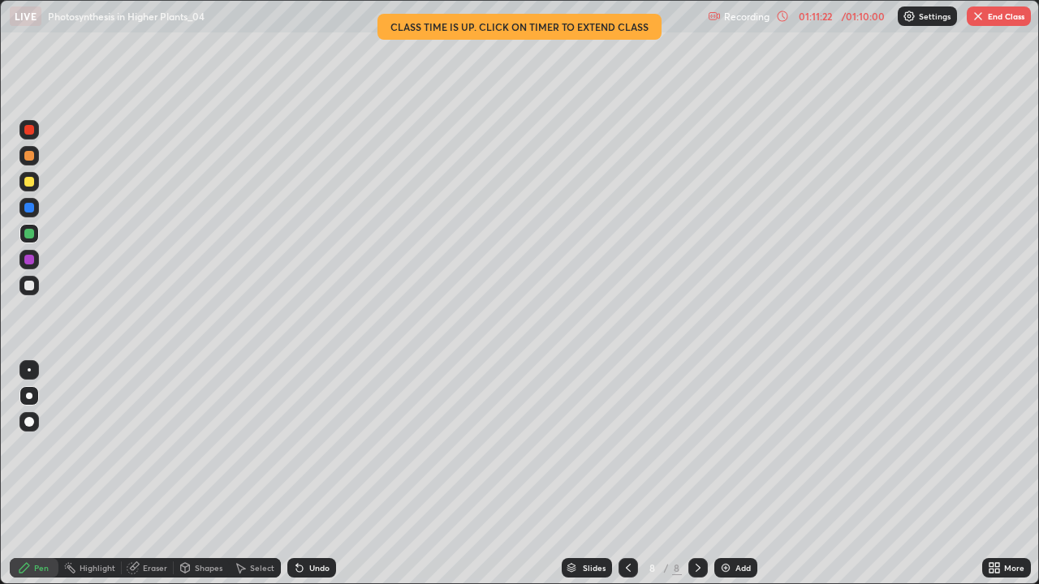
click at [985, 12] on button "End Class" at bounding box center [999, 15] width 64 height 19
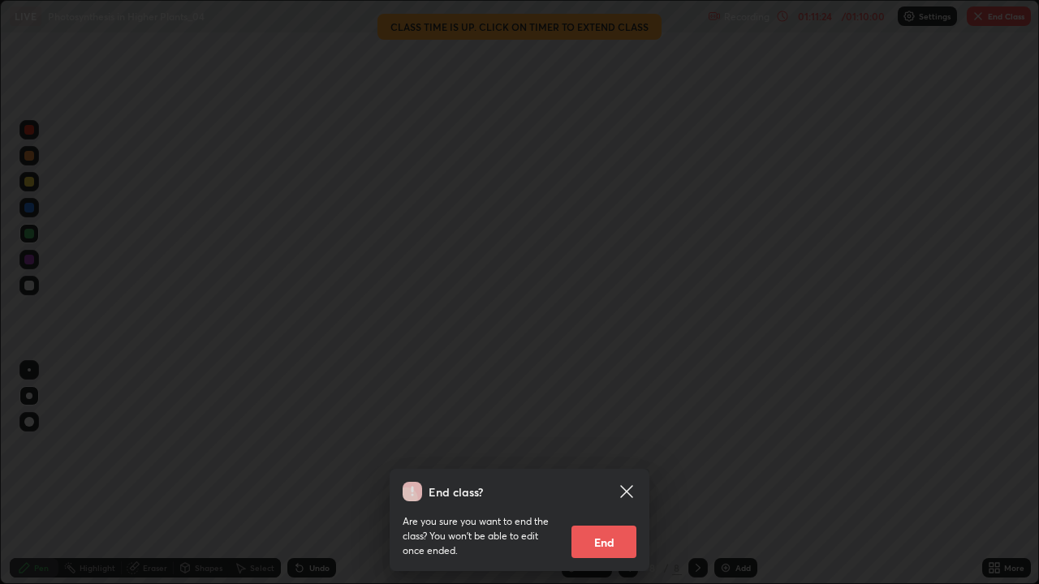
click at [611, 474] on button "End" at bounding box center [603, 542] width 65 height 32
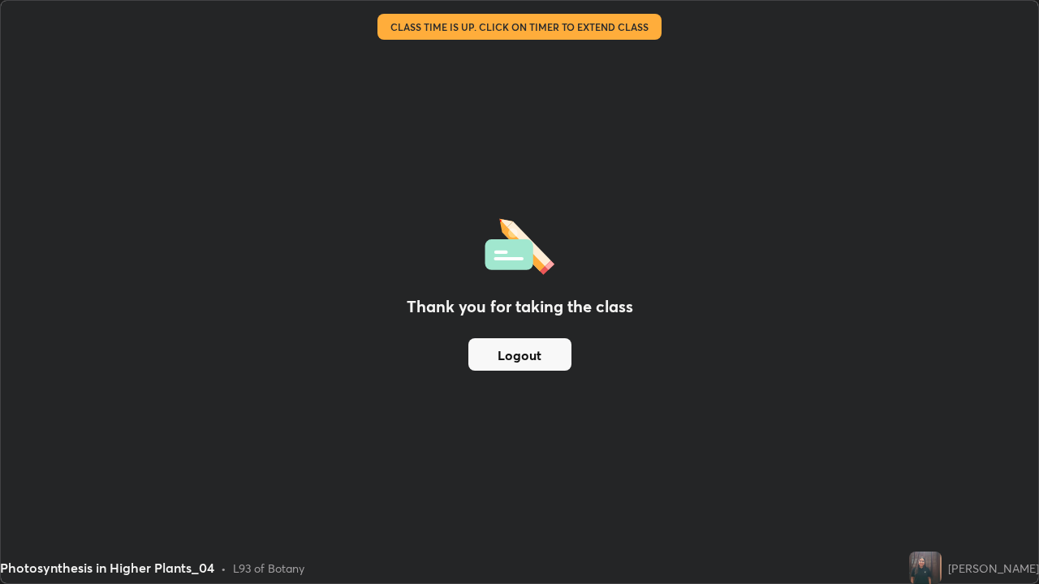
click at [537, 355] on button "Logout" at bounding box center [519, 354] width 103 height 32
